Goal: Information Seeking & Learning: Learn about a topic

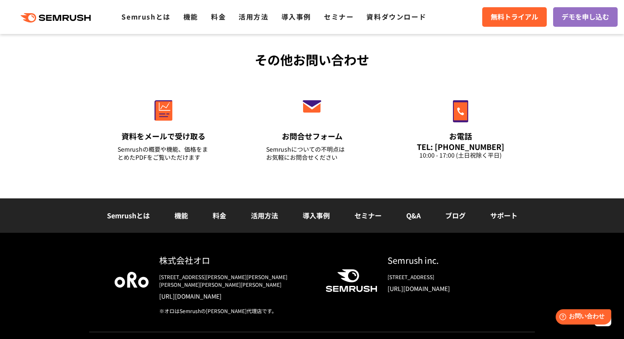
scroll to position [2993, 0]
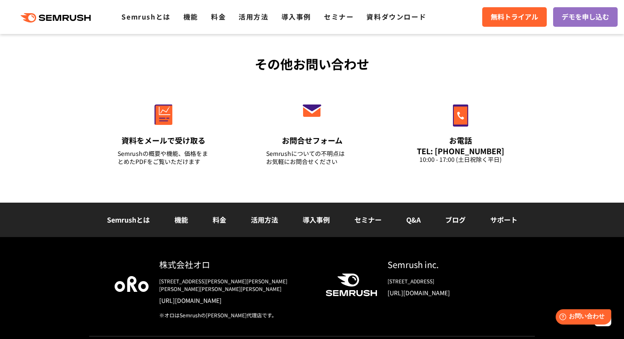
click at [462, 218] on link "ブログ" at bounding box center [455, 219] width 20 height 10
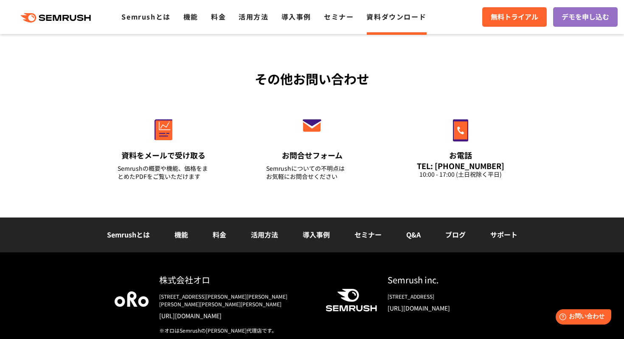
scroll to position [338, 0]
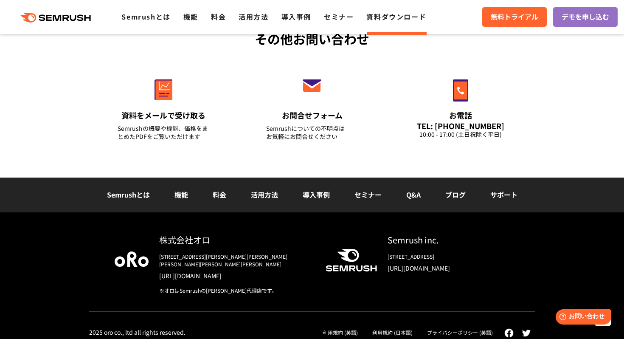
click at [257, 202] on div "Semrushとは 機能 料金 活用方法 導入事例 セミナー Q&A ブログ サポート" at bounding box center [312, 194] width 624 height 35
click at [267, 196] on link "活用方法" at bounding box center [264, 194] width 27 height 10
